Goal: Transaction & Acquisition: Purchase product/service

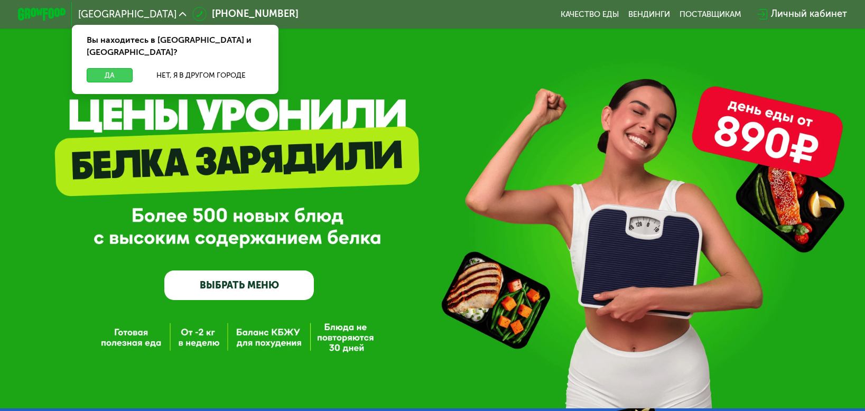
click at [119, 68] on button "Да" at bounding box center [110, 75] width 46 height 14
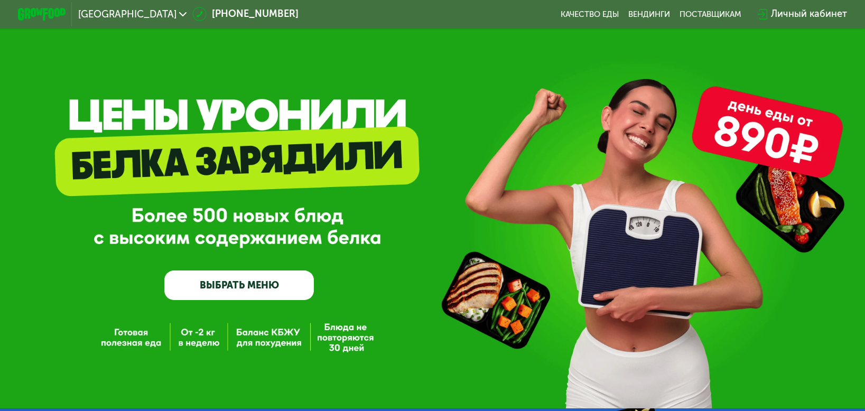
click at [266, 289] on link "ВЫБРАТЬ МЕНЮ" at bounding box center [238, 285] width 149 height 30
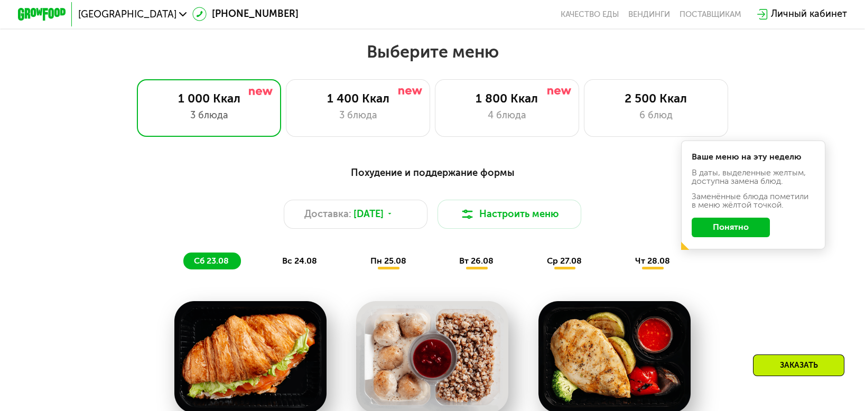
scroll to position [505, 0]
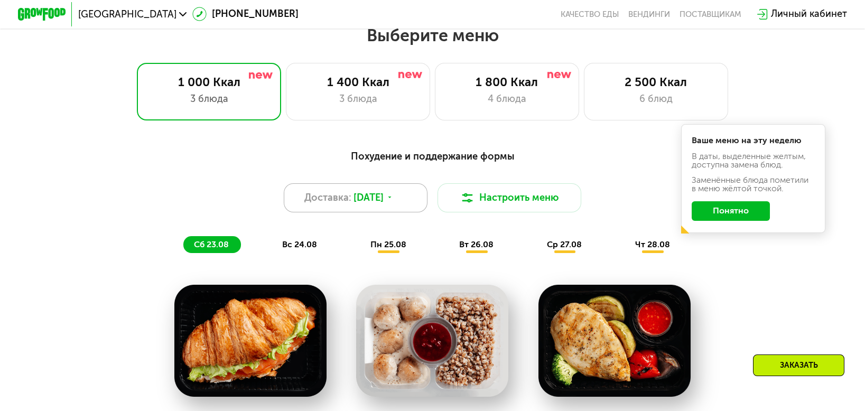
click at [394, 201] on icon at bounding box center [389, 197] width 7 height 7
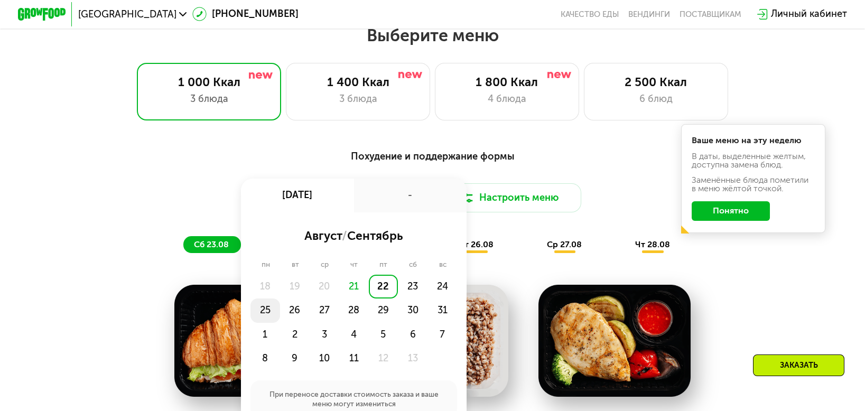
click at [280, 317] on div "25" at bounding box center [295, 310] width 30 height 24
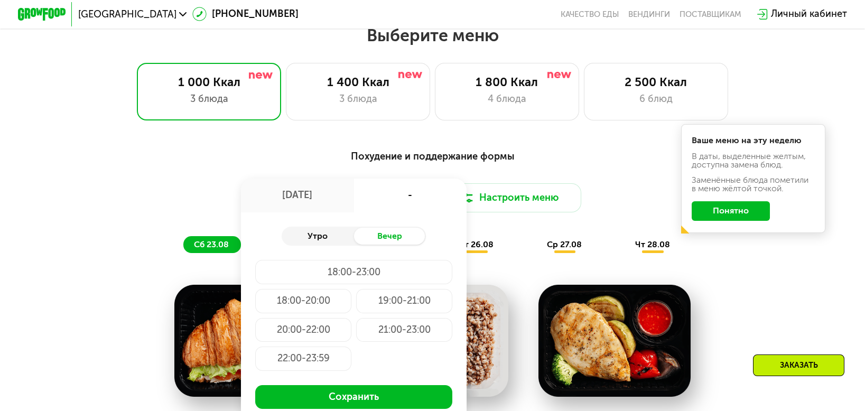
click at [311, 244] on div "Утро" at bounding box center [318, 236] width 72 height 17
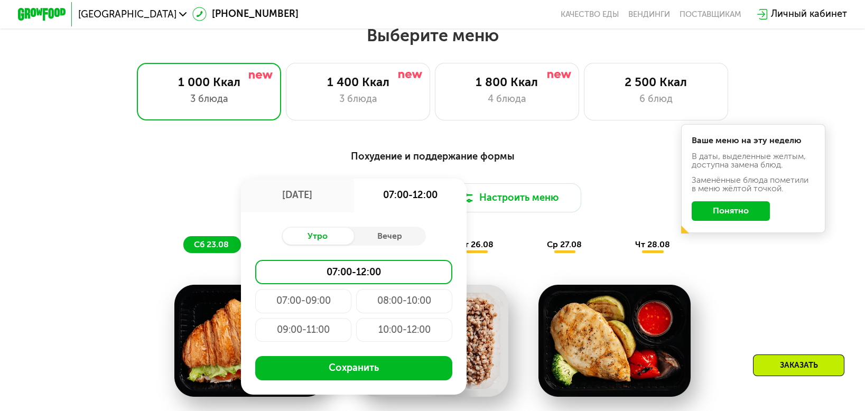
click at [392, 334] on div "10:00-12:00" at bounding box center [404, 330] width 96 height 24
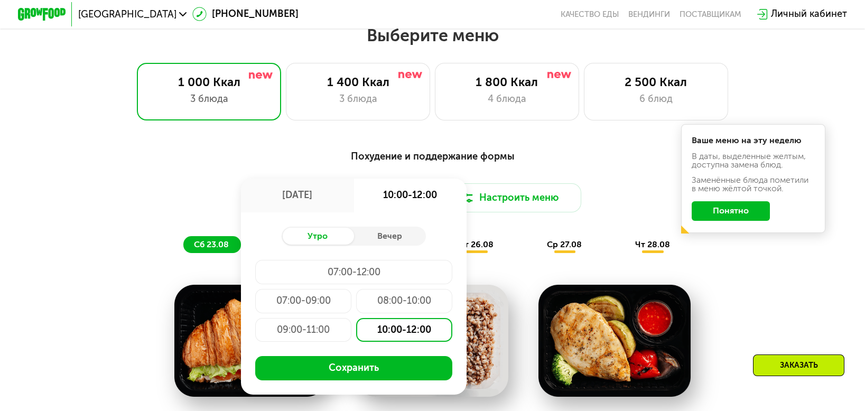
click at [757, 217] on button "Понятно" at bounding box center [730, 210] width 78 height 19
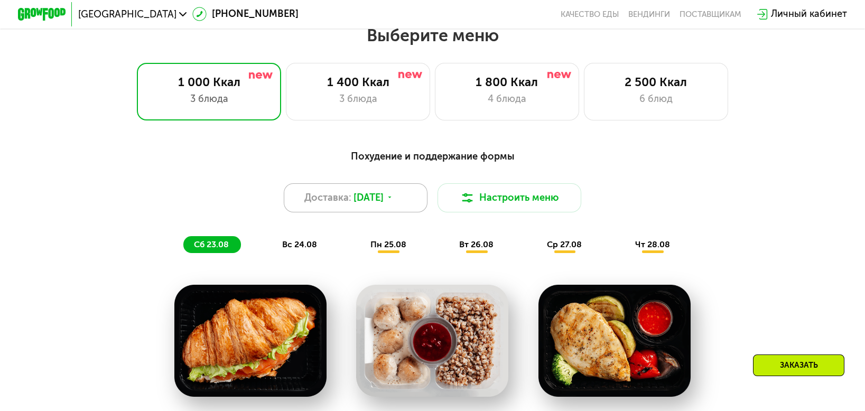
click at [394, 201] on icon at bounding box center [389, 197] width 7 height 7
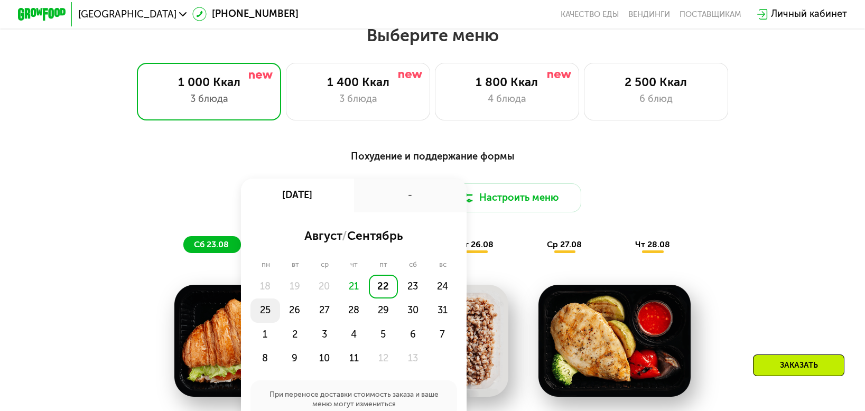
click at [280, 314] on div "25" at bounding box center [295, 310] width 30 height 24
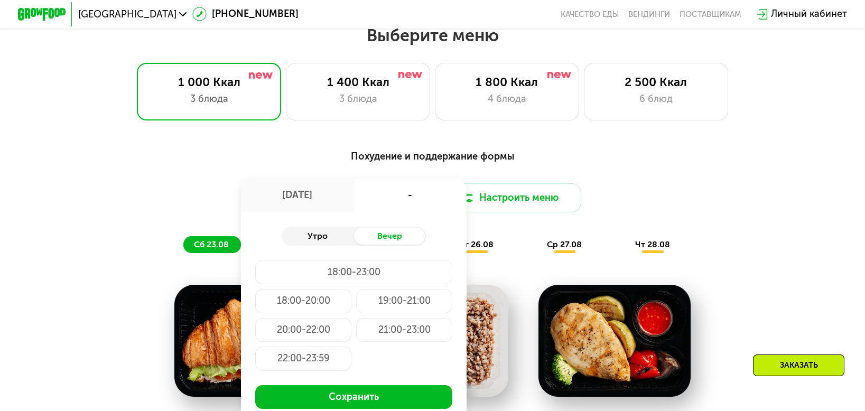
click at [332, 242] on div "Утро" at bounding box center [318, 236] width 72 height 17
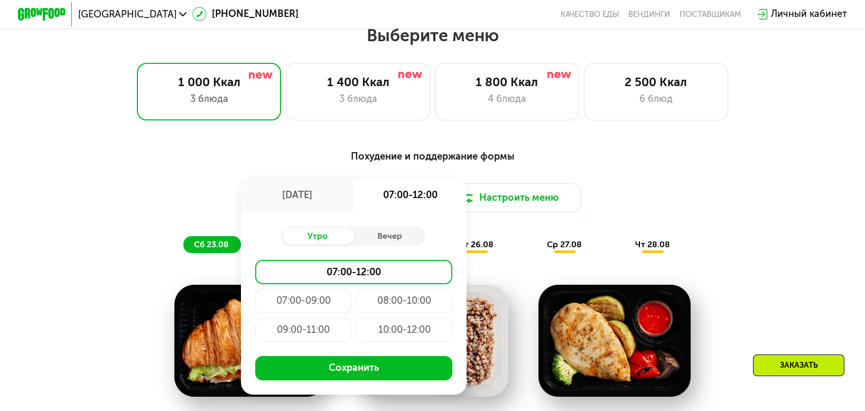
click at [407, 336] on div "10:00-12:00" at bounding box center [404, 330] width 96 height 24
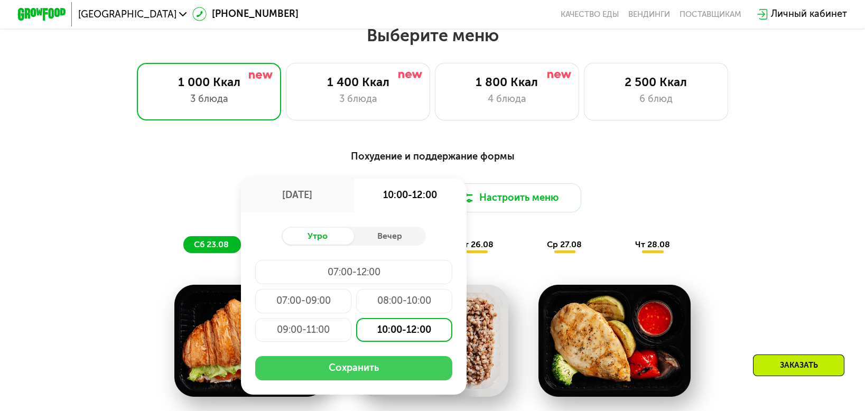
click at [372, 377] on button "Сохранить" at bounding box center [353, 368] width 197 height 24
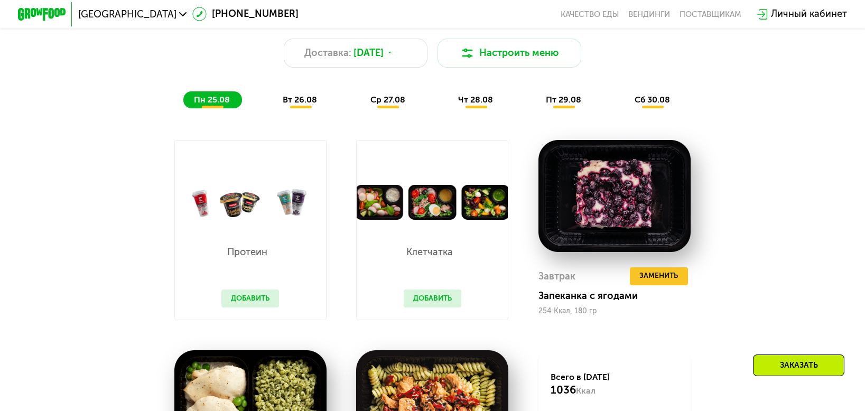
scroll to position [663, 0]
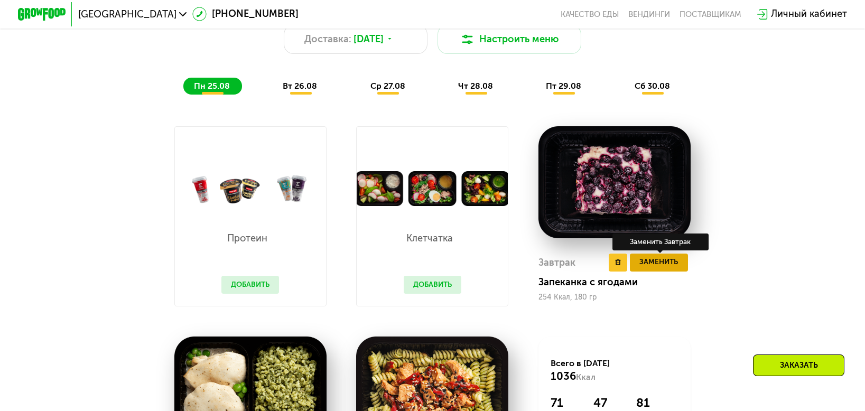
click at [677, 268] on span "Заменить" at bounding box center [658, 262] width 39 height 12
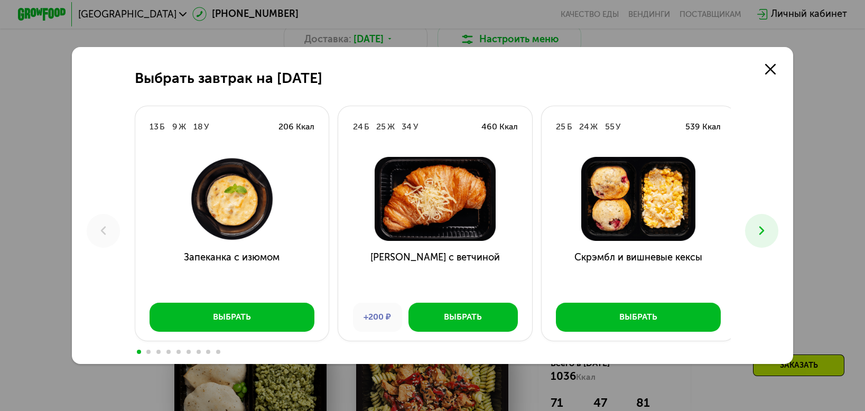
click at [769, 237] on icon at bounding box center [761, 230] width 14 height 14
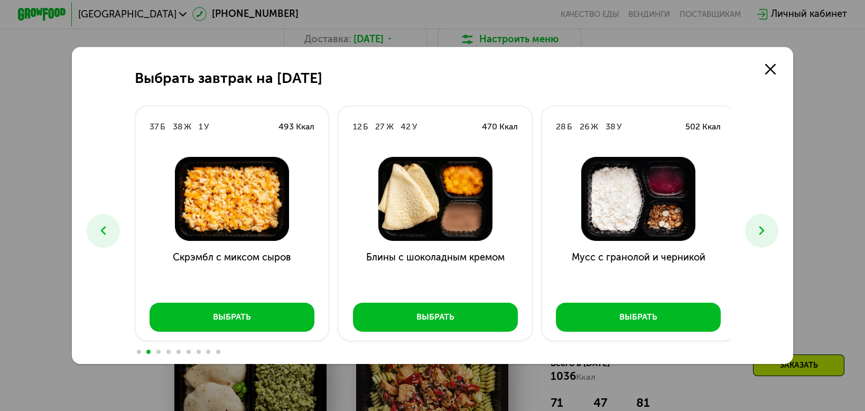
click at [767, 235] on icon at bounding box center [761, 230] width 14 height 14
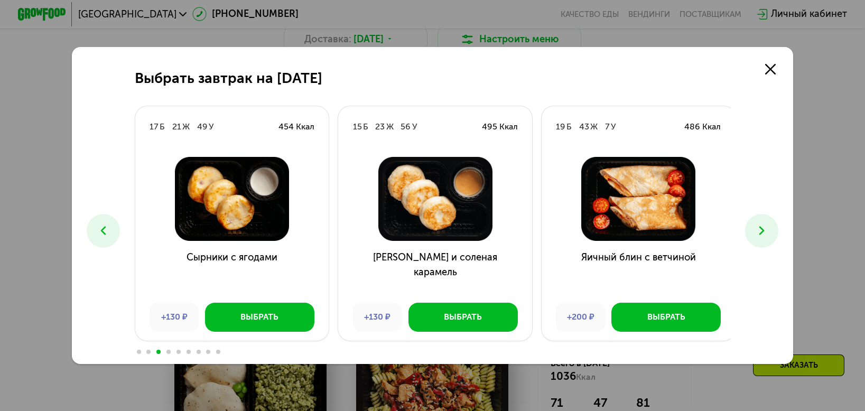
click at [767, 235] on icon at bounding box center [761, 230] width 14 height 14
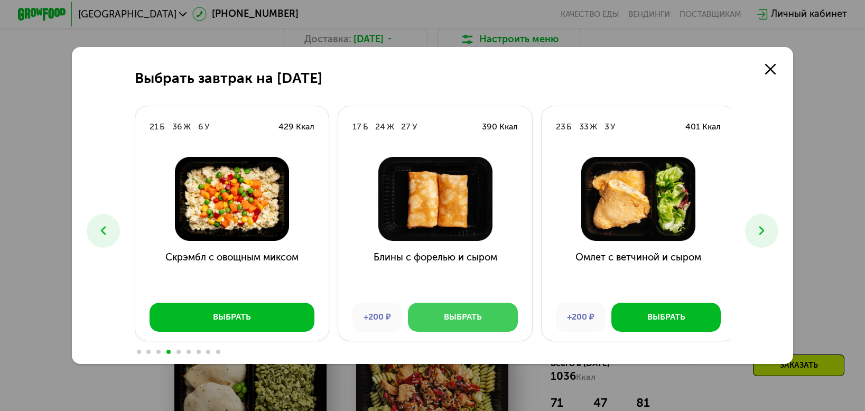
click at [460, 320] on div "Выбрать" at bounding box center [463, 317] width 38 height 12
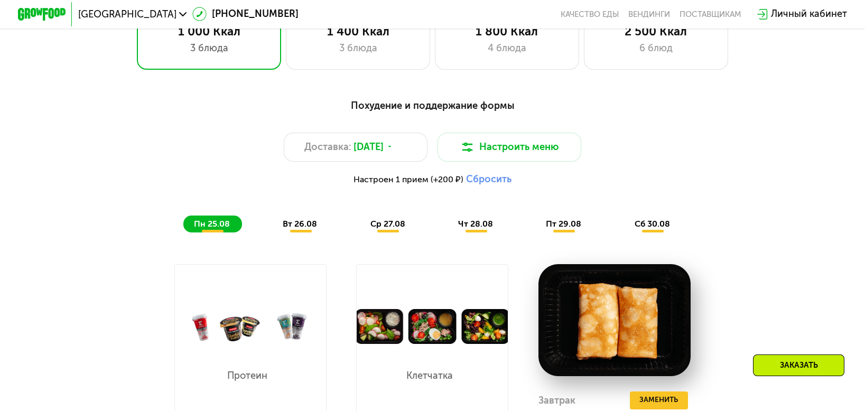
scroll to position [611, 0]
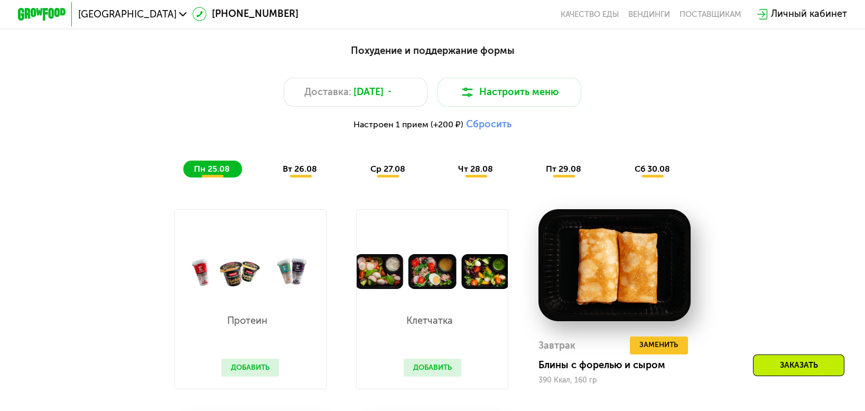
click at [307, 174] on span "вт 26.08" at bounding box center [300, 169] width 34 height 10
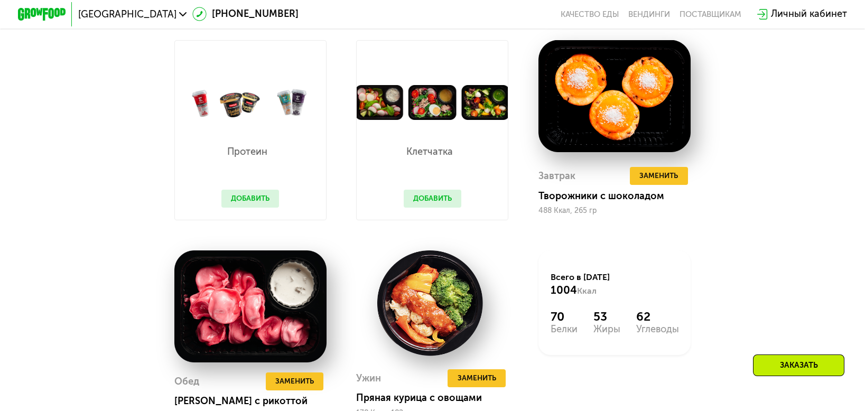
scroll to position [769, 0]
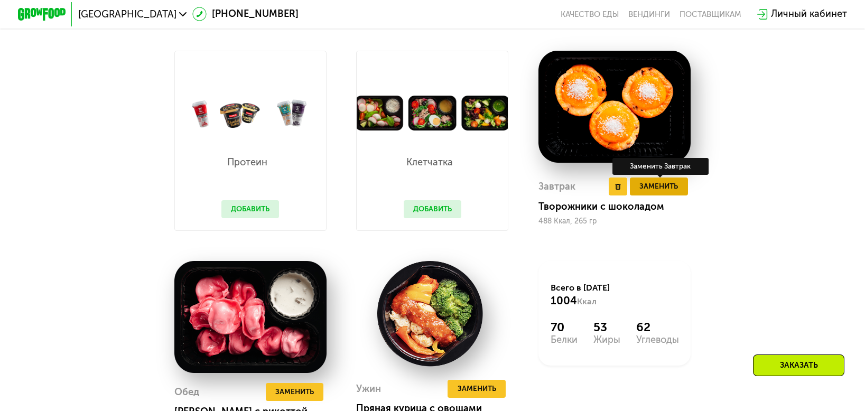
click at [657, 193] on span "Заменить" at bounding box center [658, 187] width 39 height 12
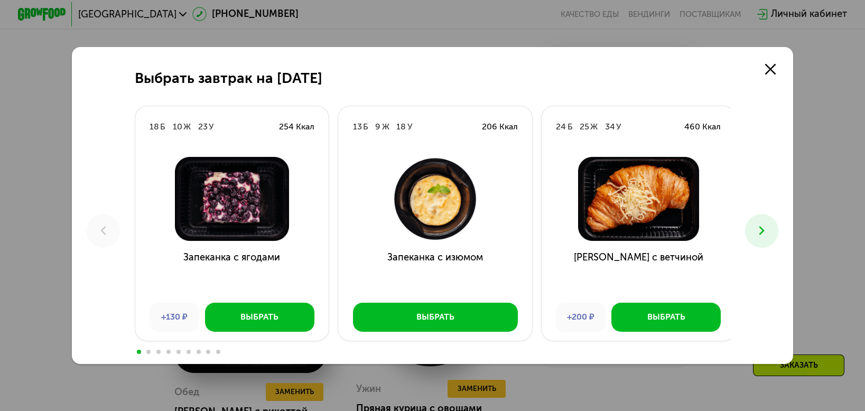
click at [767, 233] on icon at bounding box center [761, 230] width 14 height 14
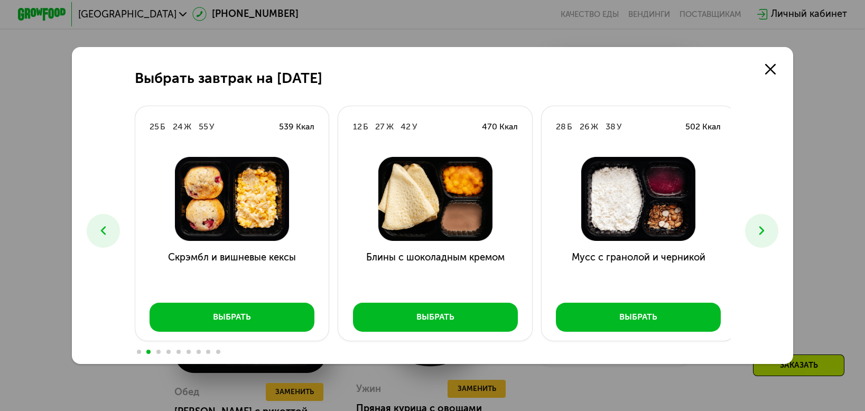
click at [764, 230] on use at bounding box center [761, 231] width 5 height 8
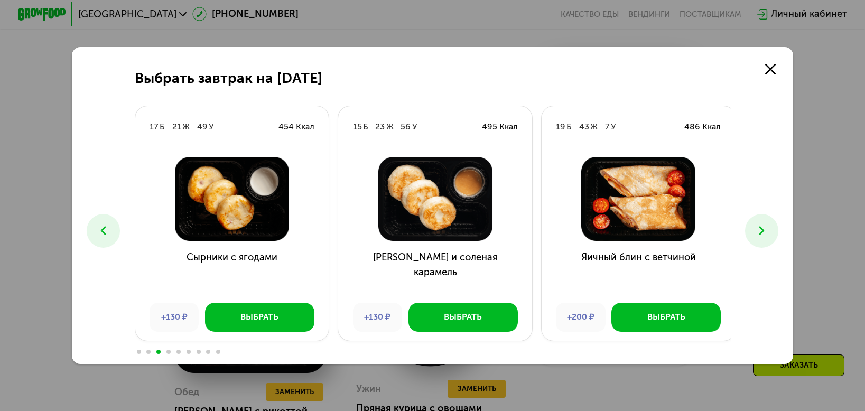
click at [764, 230] on use at bounding box center [761, 231] width 5 height 8
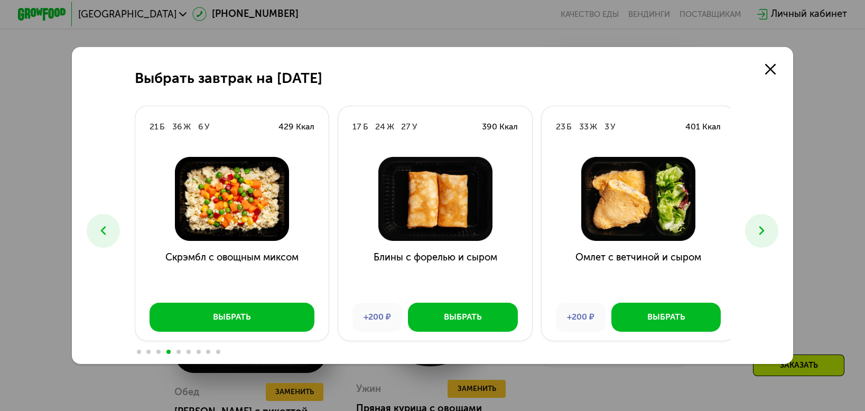
click at [764, 230] on use at bounding box center [761, 231] width 5 height 8
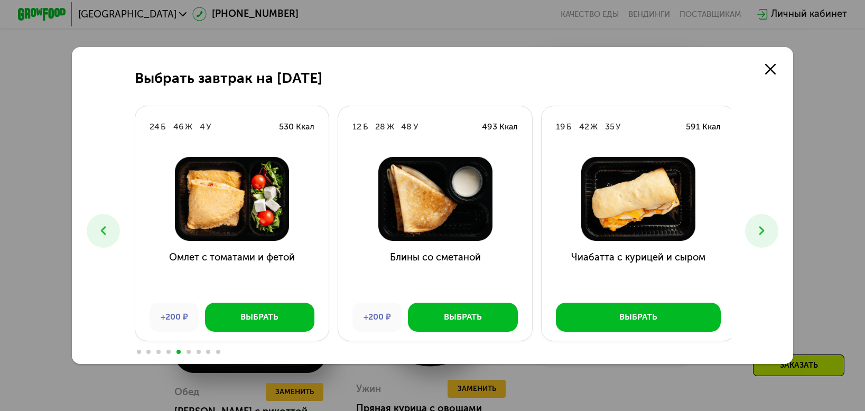
click at [764, 230] on use at bounding box center [761, 231] width 5 height 8
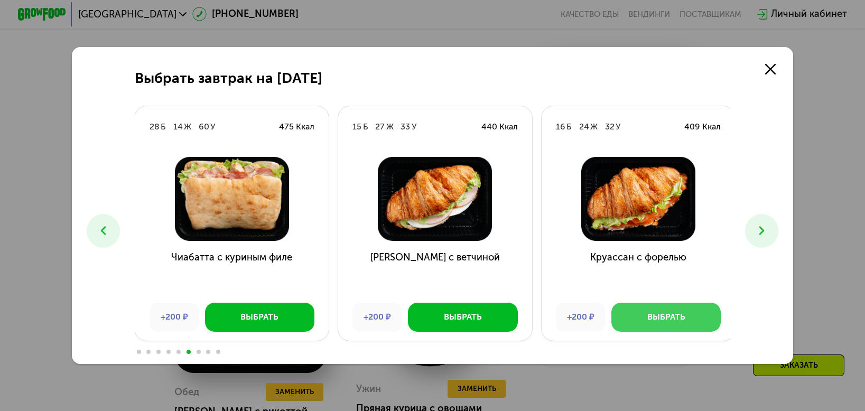
click at [692, 318] on button "Выбрать" at bounding box center [665, 317] width 109 height 29
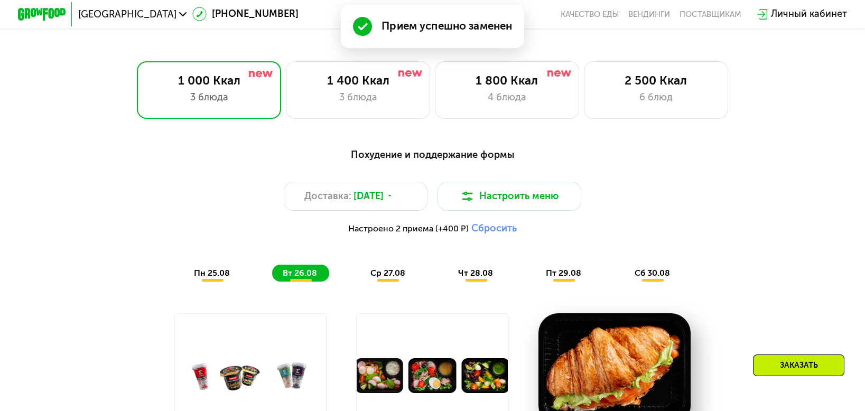
scroll to position [505, 0]
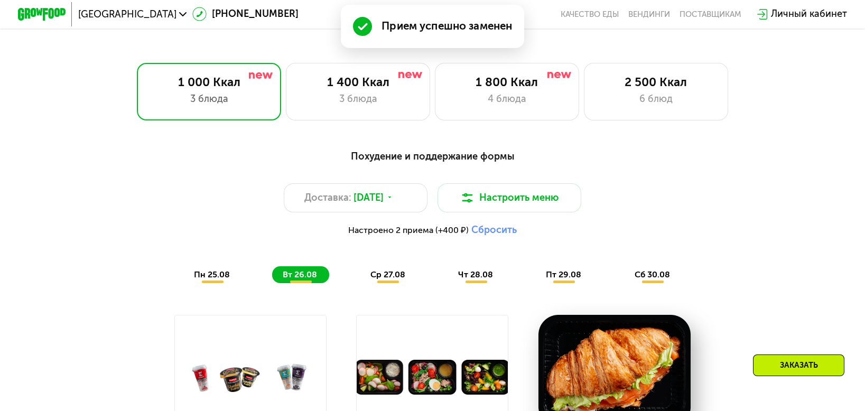
click at [390, 279] on span "ср 27.08" at bounding box center [387, 274] width 35 height 10
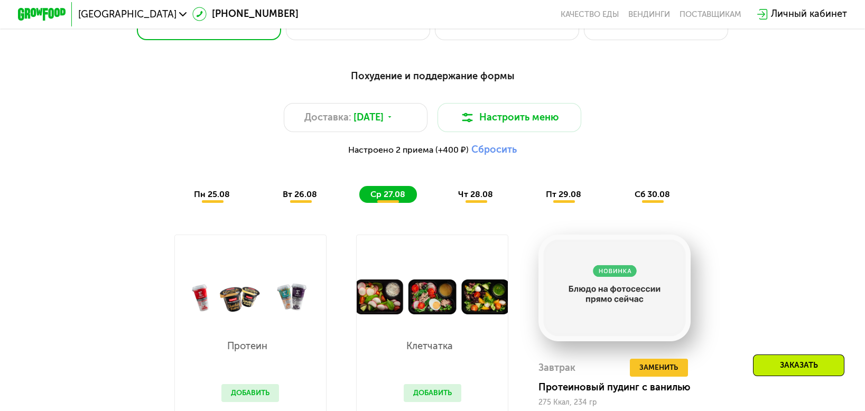
scroll to position [558, 0]
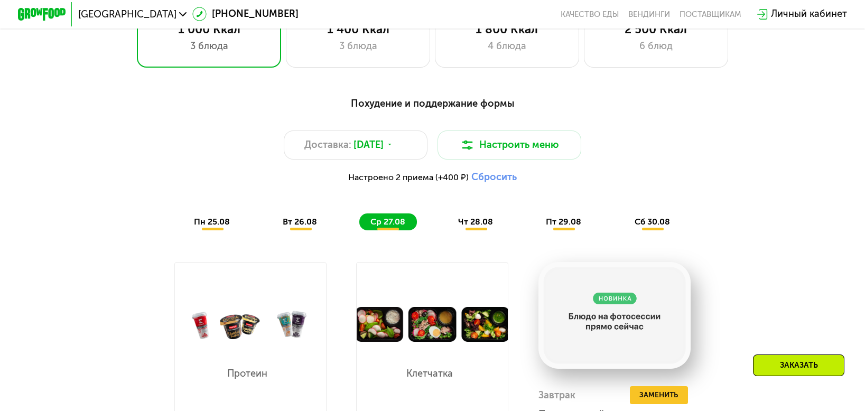
click at [481, 227] on span "чт 28.08" at bounding box center [475, 222] width 35 height 10
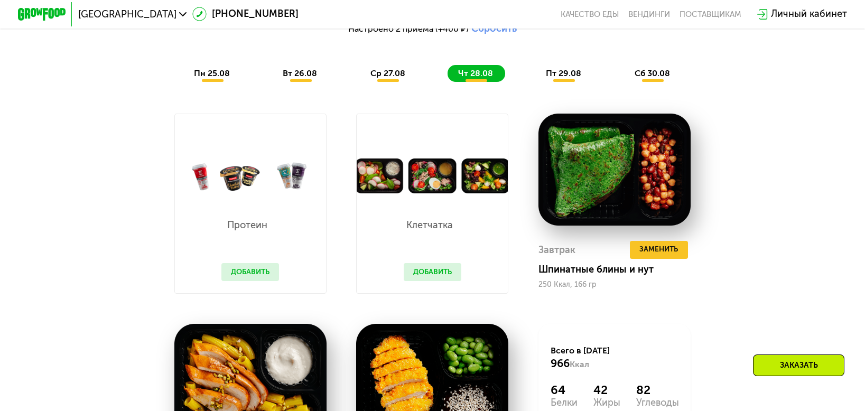
scroll to position [611, 0]
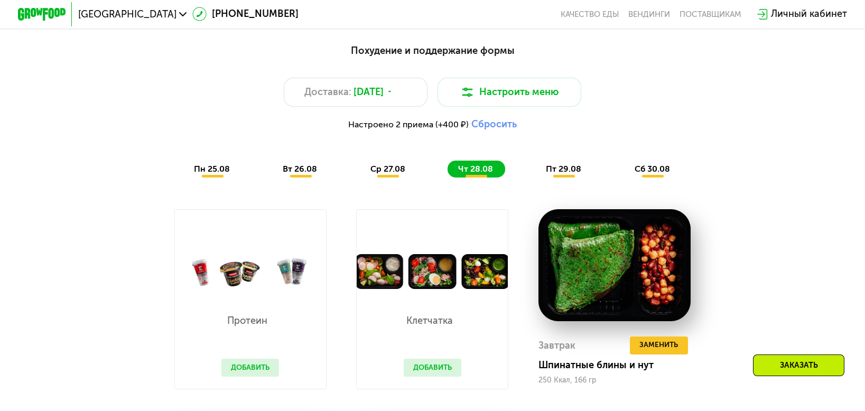
click at [566, 174] on span "пт 29.08" at bounding box center [563, 169] width 35 height 10
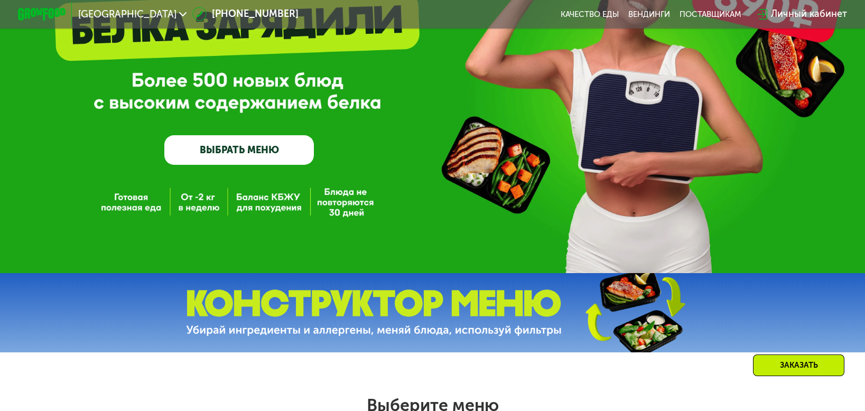
scroll to position [82, 0]
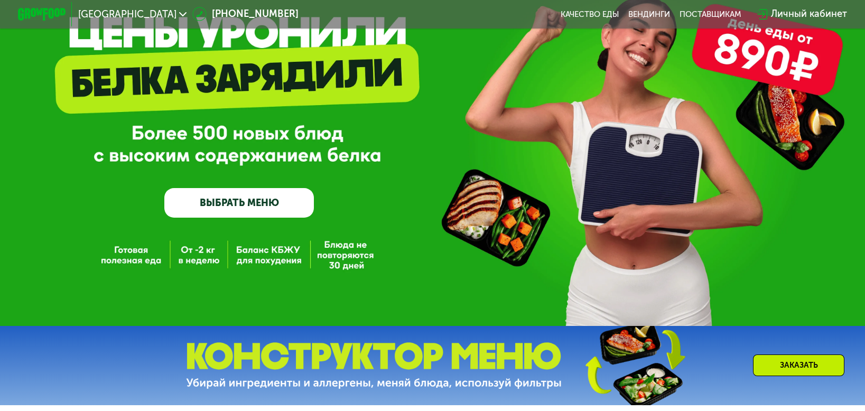
click at [231, 207] on link "ВЫБРАТЬ МЕНЮ" at bounding box center [238, 203] width 149 height 30
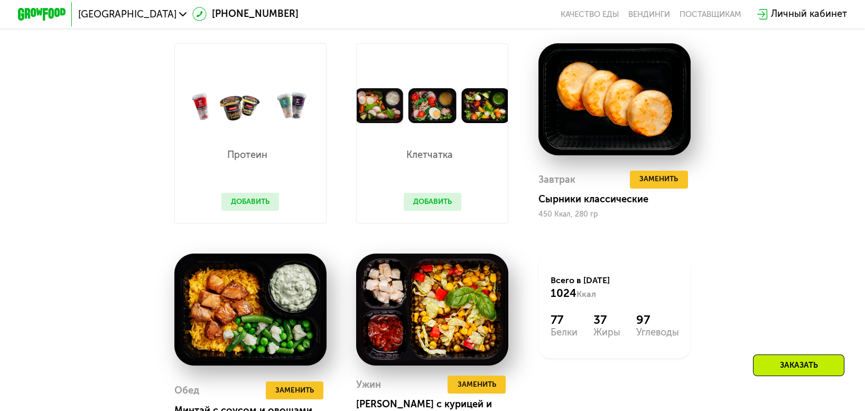
scroll to position [769, 0]
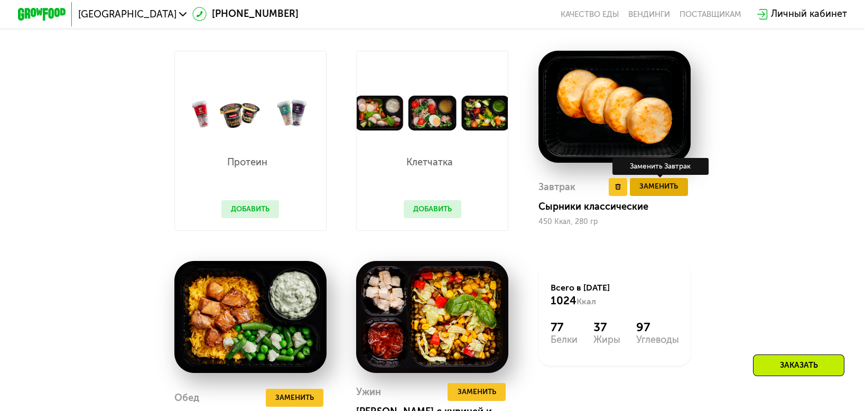
click at [675, 193] on span "Заменить" at bounding box center [658, 187] width 39 height 12
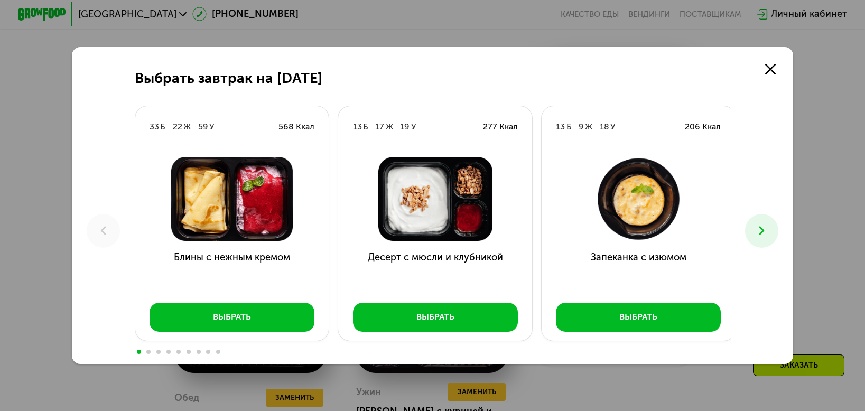
click at [767, 236] on icon at bounding box center [761, 230] width 14 height 14
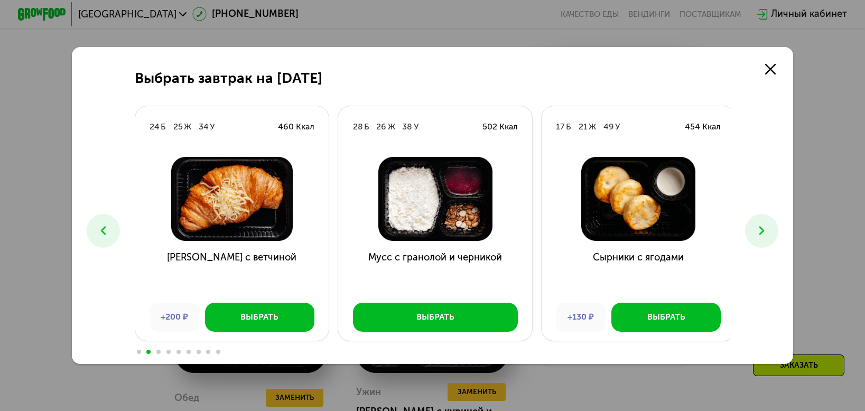
click at [767, 236] on icon at bounding box center [761, 230] width 14 height 14
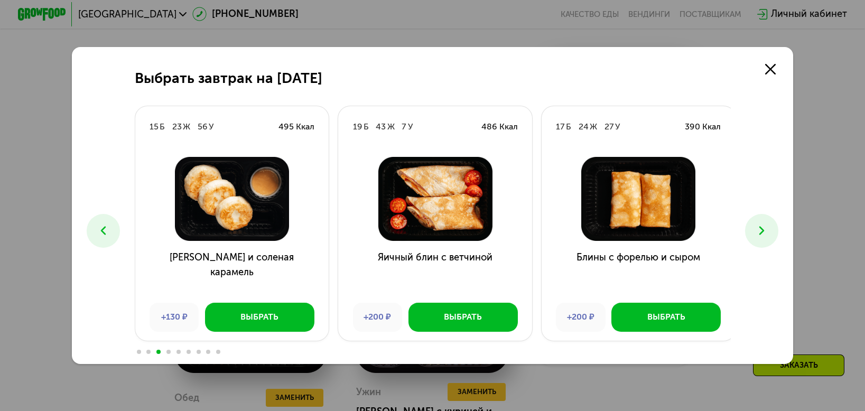
click at [767, 236] on icon at bounding box center [761, 230] width 14 height 14
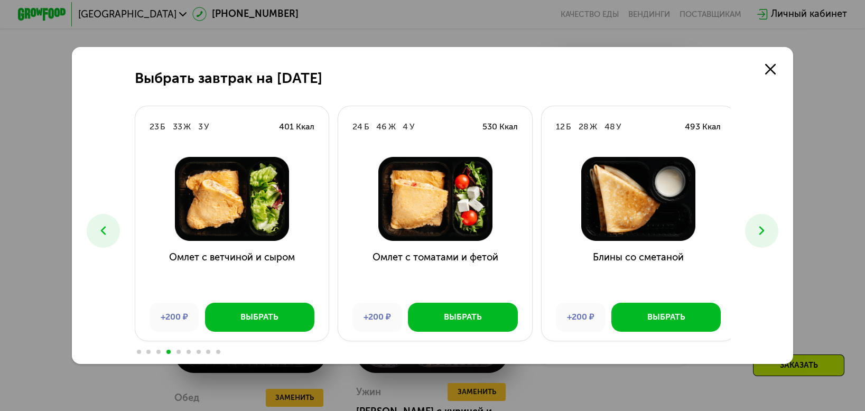
click at [767, 236] on icon at bounding box center [761, 230] width 14 height 14
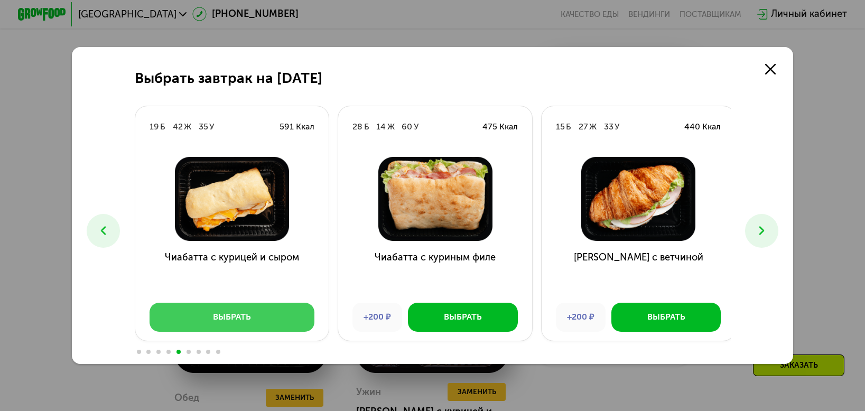
click at [275, 314] on button "Выбрать" at bounding box center [231, 317] width 165 height 29
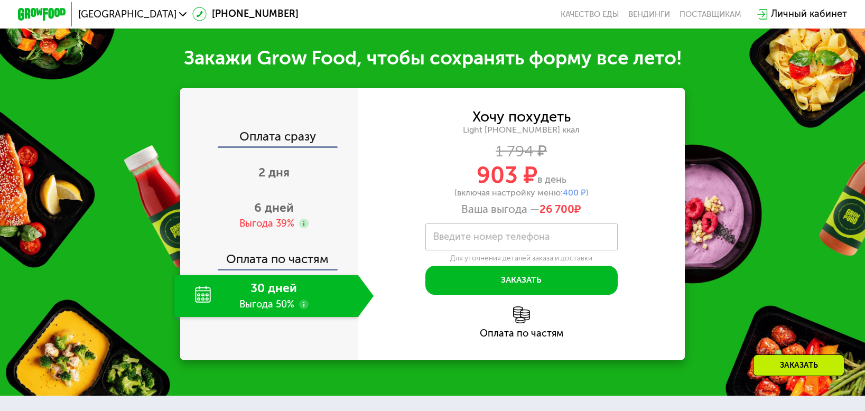
scroll to position [1297, 0]
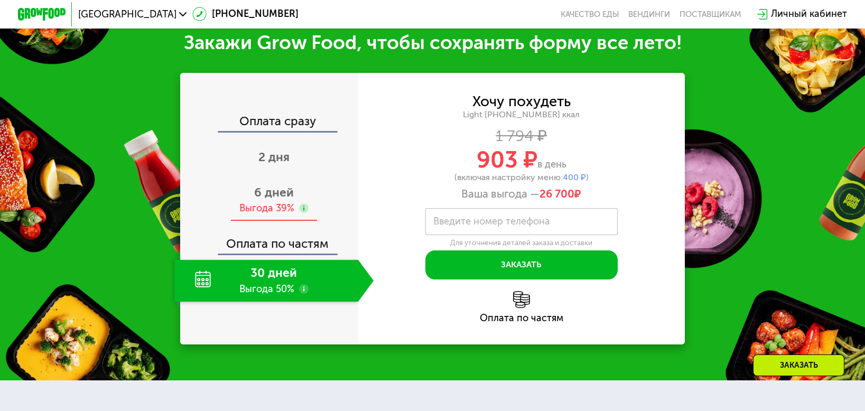
click at [271, 192] on span "6 дней" at bounding box center [274, 192] width 40 height 14
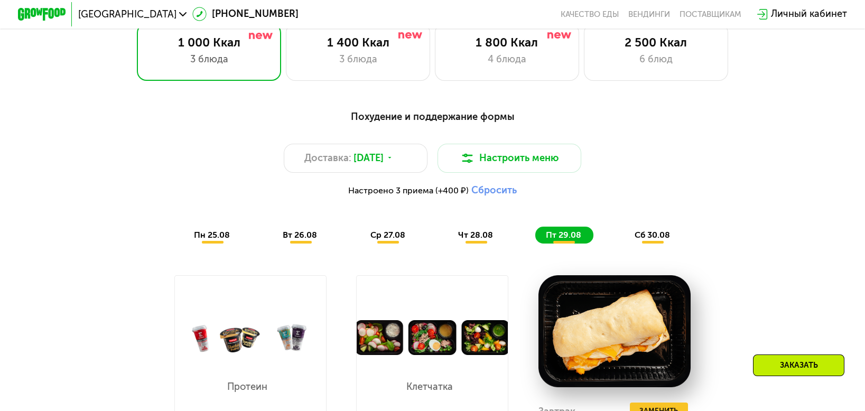
scroll to position [558, 0]
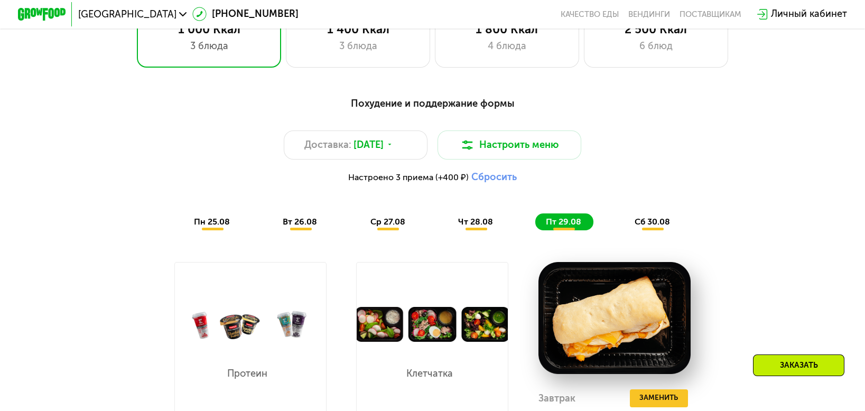
click at [645, 227] on span "сб 30.08" at bounding box center [651, 222] width 35 height 10
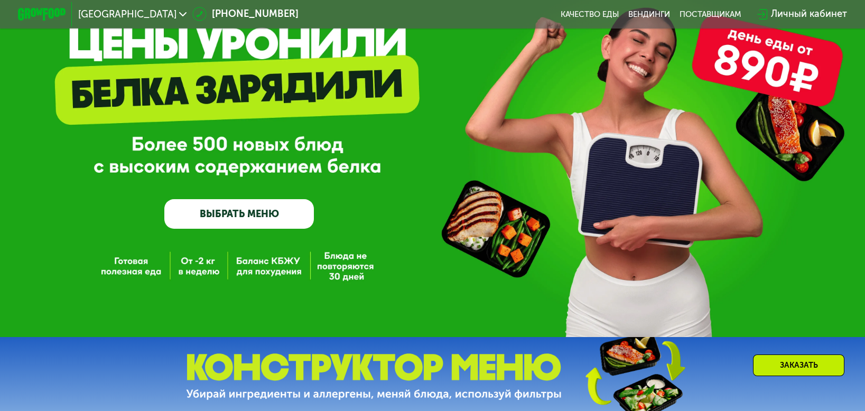
scroll to position [0, 0]
